Goal: Feedback & Contribution: Submit feedback/report problem

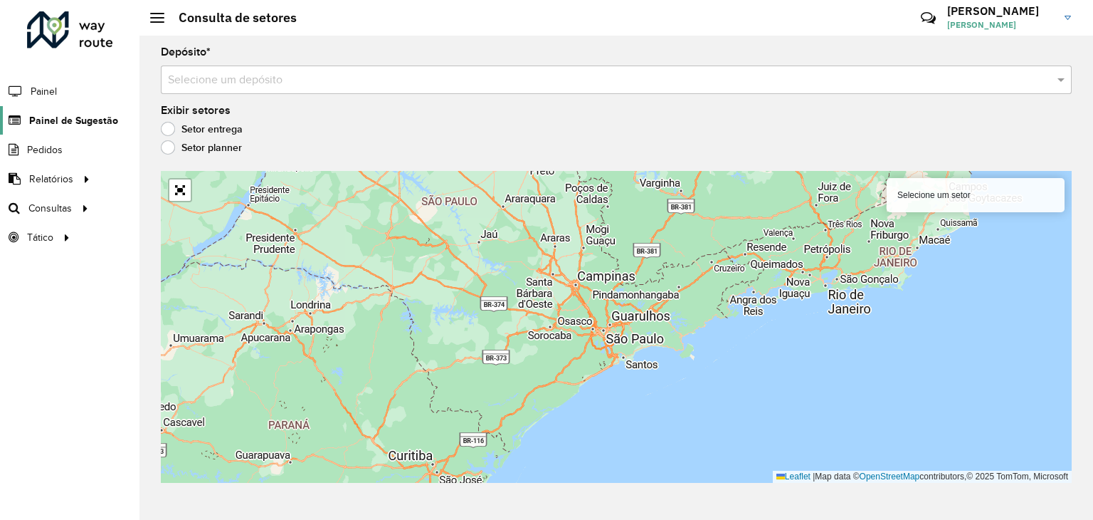
click at [54, 114] on span "Painel de Sugestão" at bounding box center [73, 120] width 89 height 15
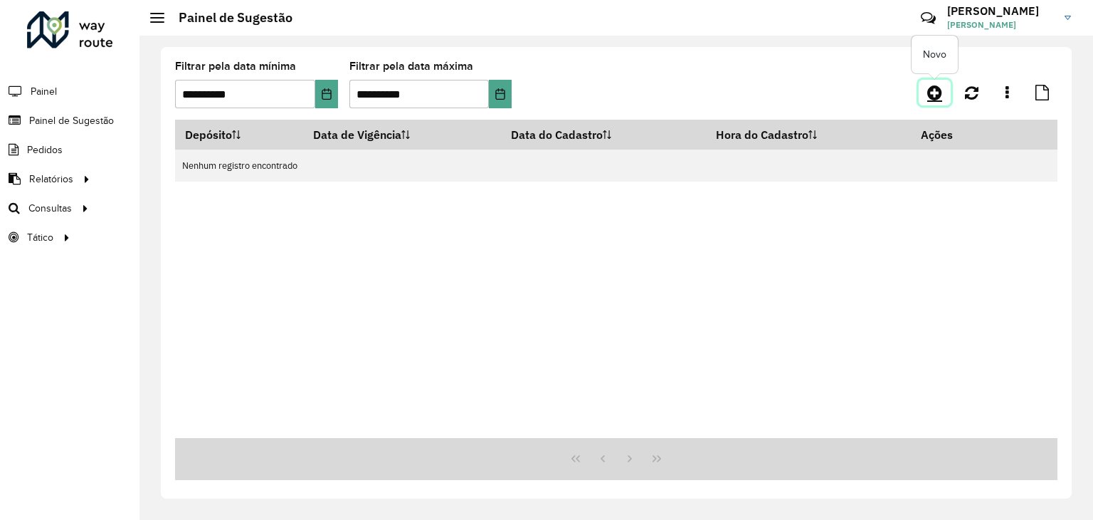
click at [936, 93] on icon at bounding box center [934, 92] width 15 height 17
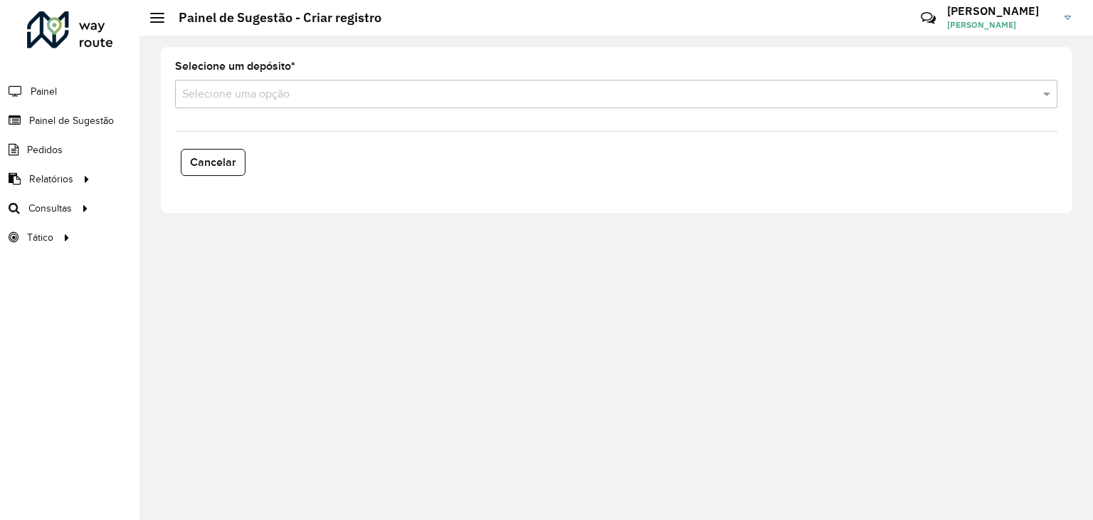
click at [684, 107] on formly-field "Selecione um depósito * Selecione uma opção" at bounding box center [617, 90] width 900 height 58
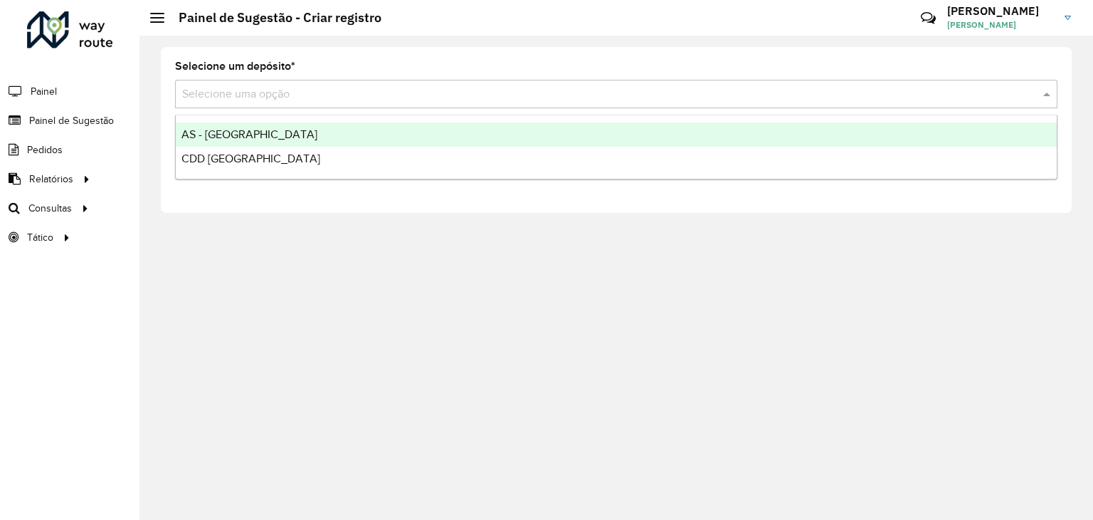
click at [684, 95] on input "text" at bounding box center [602, 94] width 840 height 17
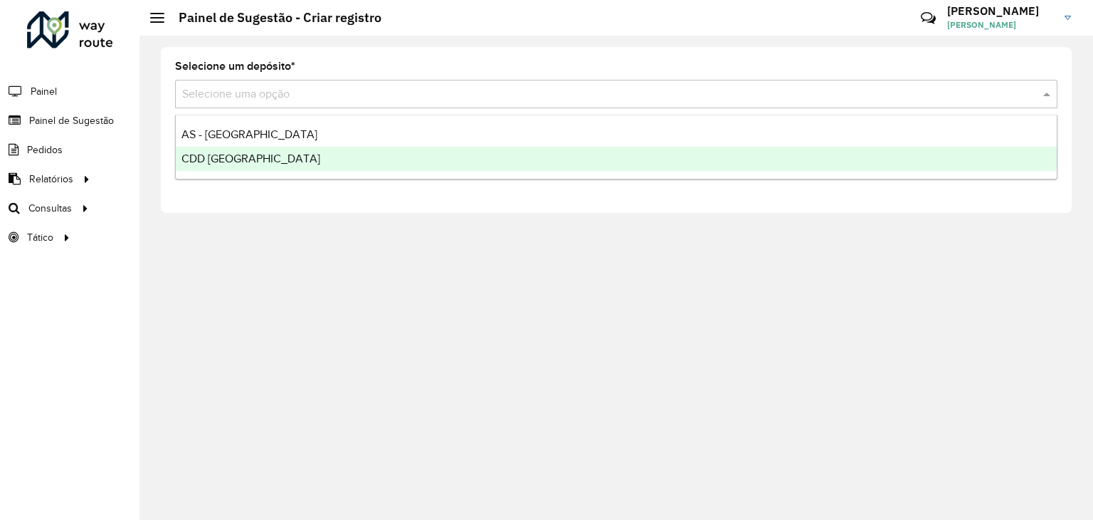
click at [547, 154] on div "CDD [GEOGRAPHIC_DATA]" at bounding box center [616, 159] width 881 height 24
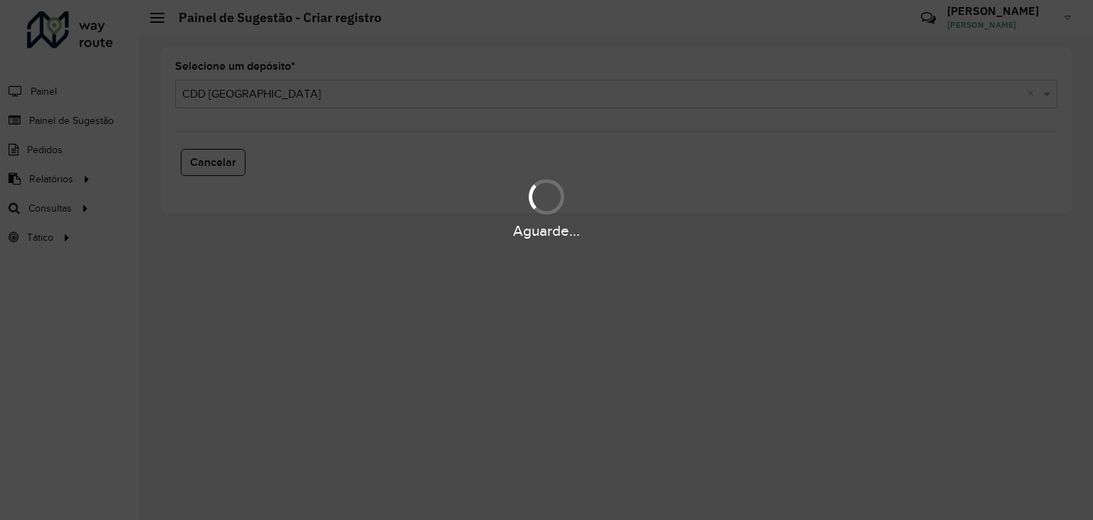
click at [385, 283] on div "Aguarde..." at bounding box center [546, 260] width 1093 height 520
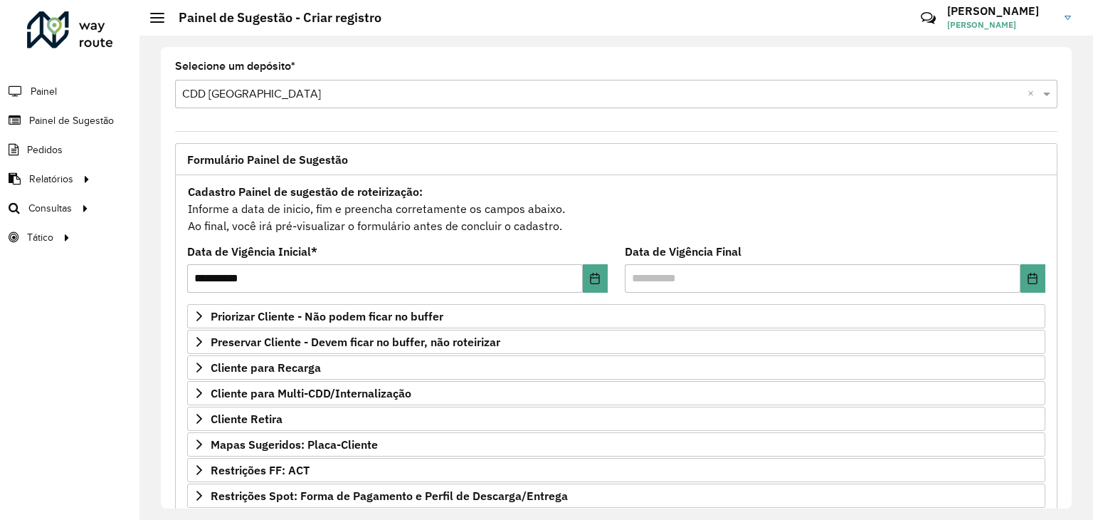
scroll to position [185, 0]
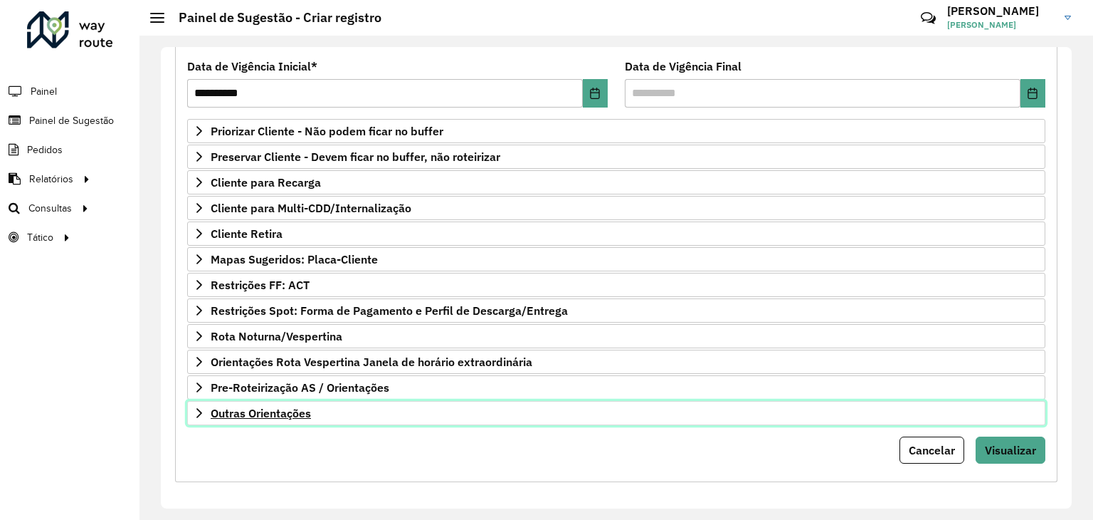
click at [259, 409] on span "Outras Orientações" at bounding box center [261, 412] width 100 height 11
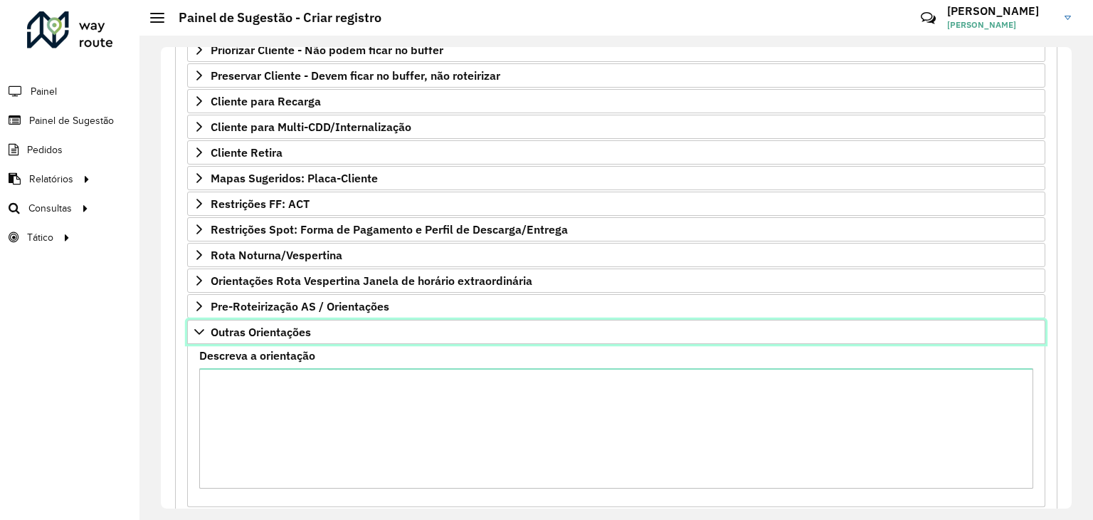
scroll to position [327, 0]
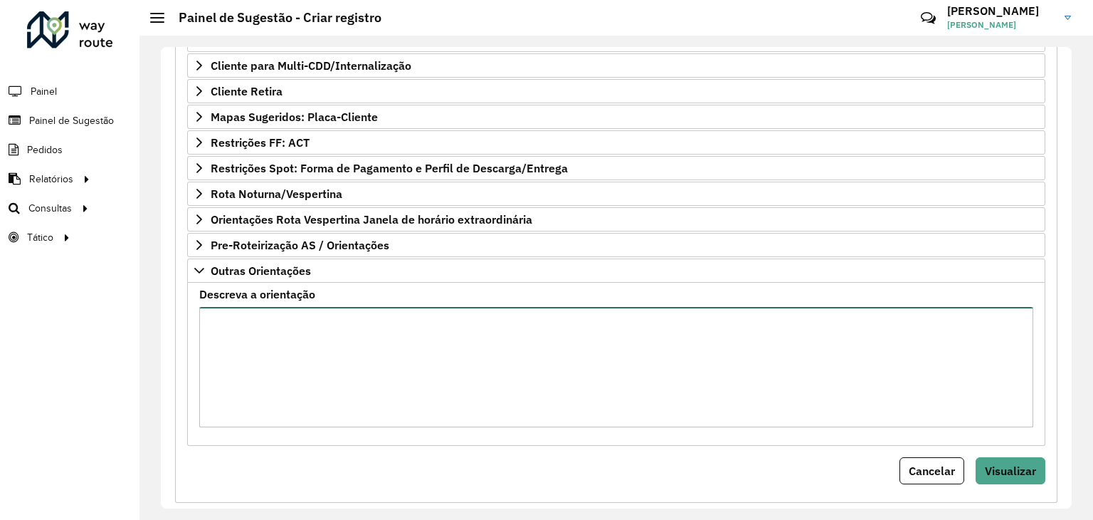
click at [389, 337] on textarea "Descreva a orientação" at bounding box center [616, 367] width 834 height 120
type textarea "**********"
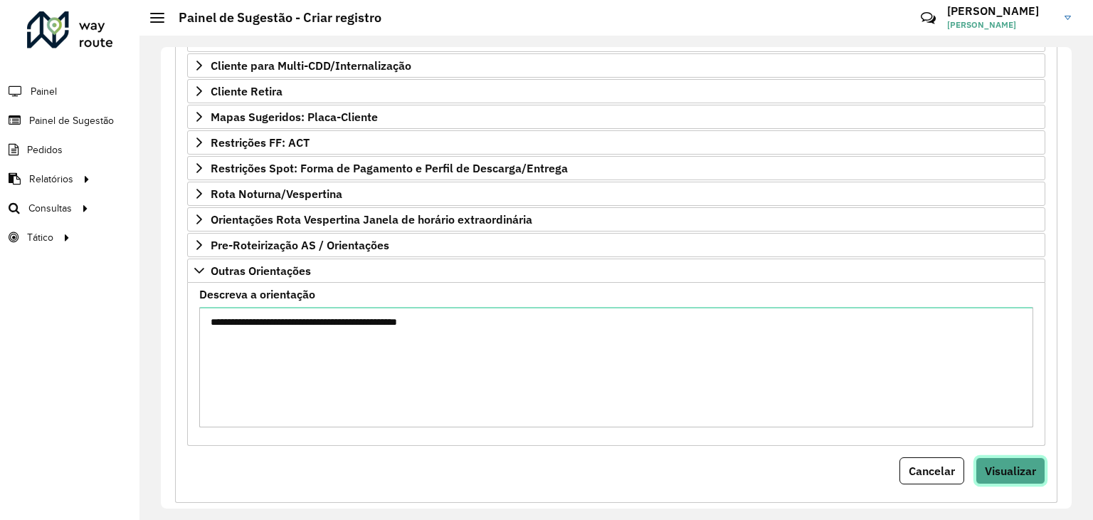
click at [987, 475] on button "Visualizar" at bounding box center [1011, 470] width 70 height 27
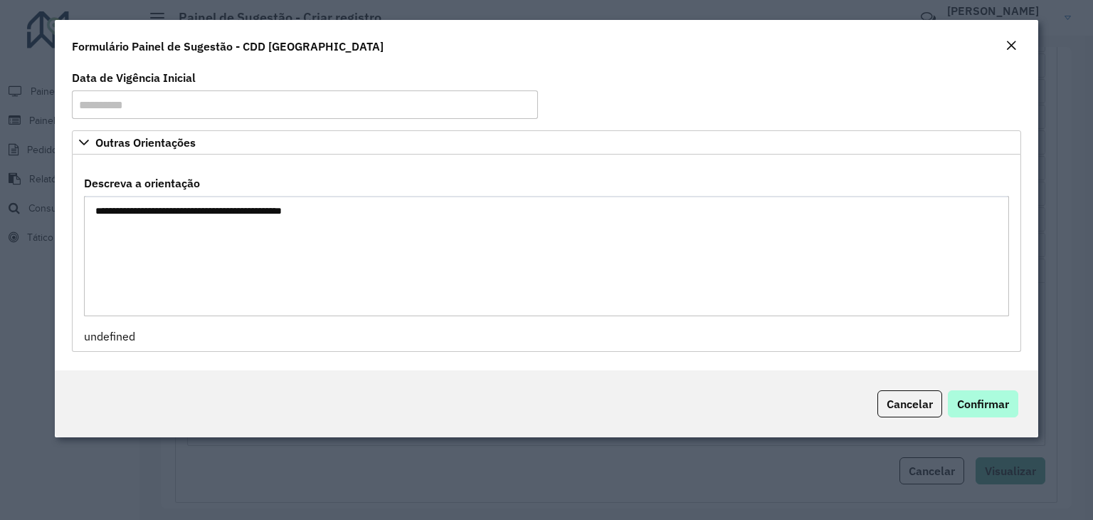
click at [993, 416] on div "Cancelar Confirmar" at bounding box center [547, 403] width 984 height 67
click at [996, 406] on span "Confirmar" at bounding box center [983, 403] width 52 height 14
